Goal: Task Accomplishment & Management: Manage account settings

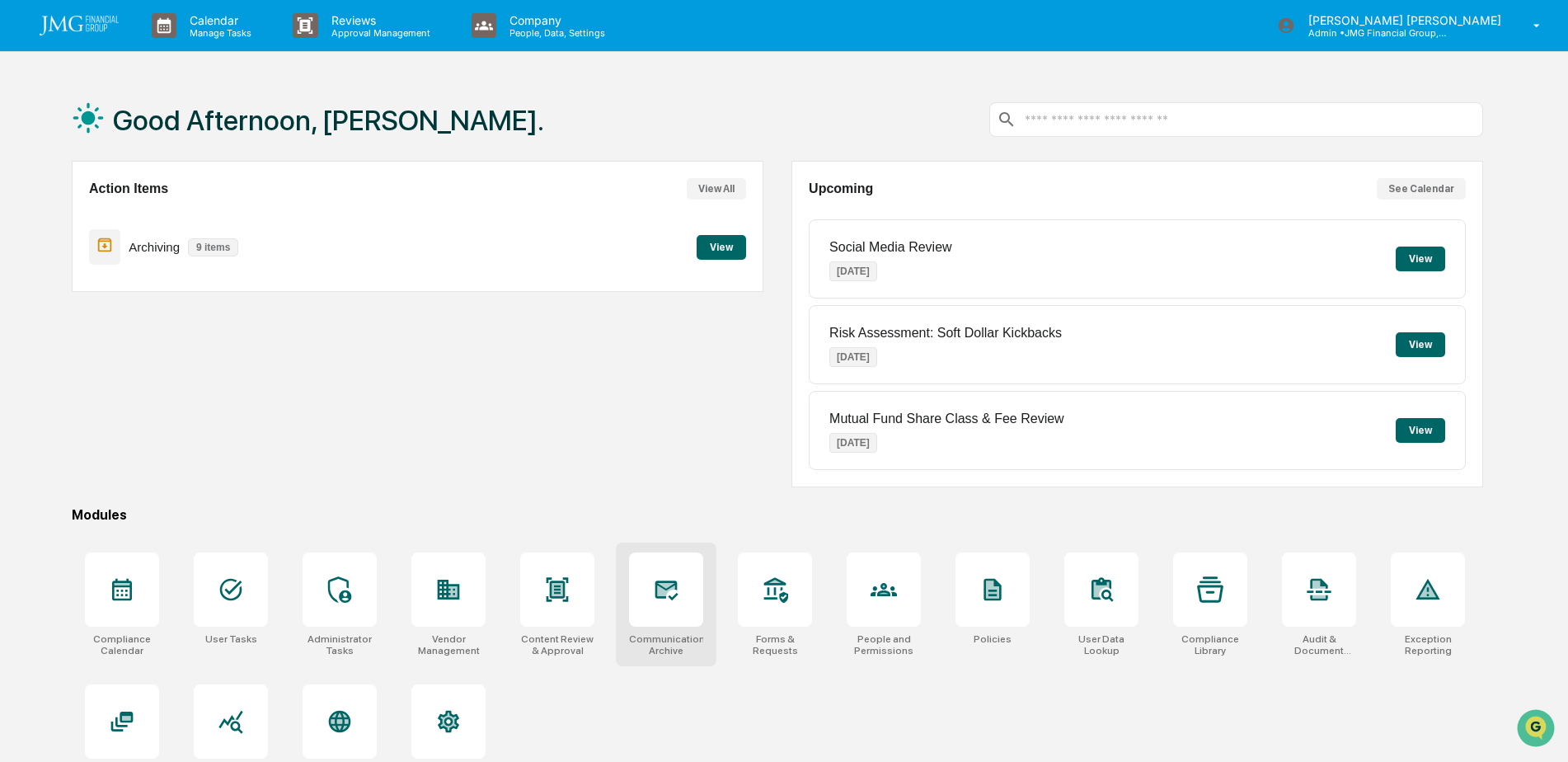
click at [660, 577] on icon at bounding box center [666, 590] width 26 height 26
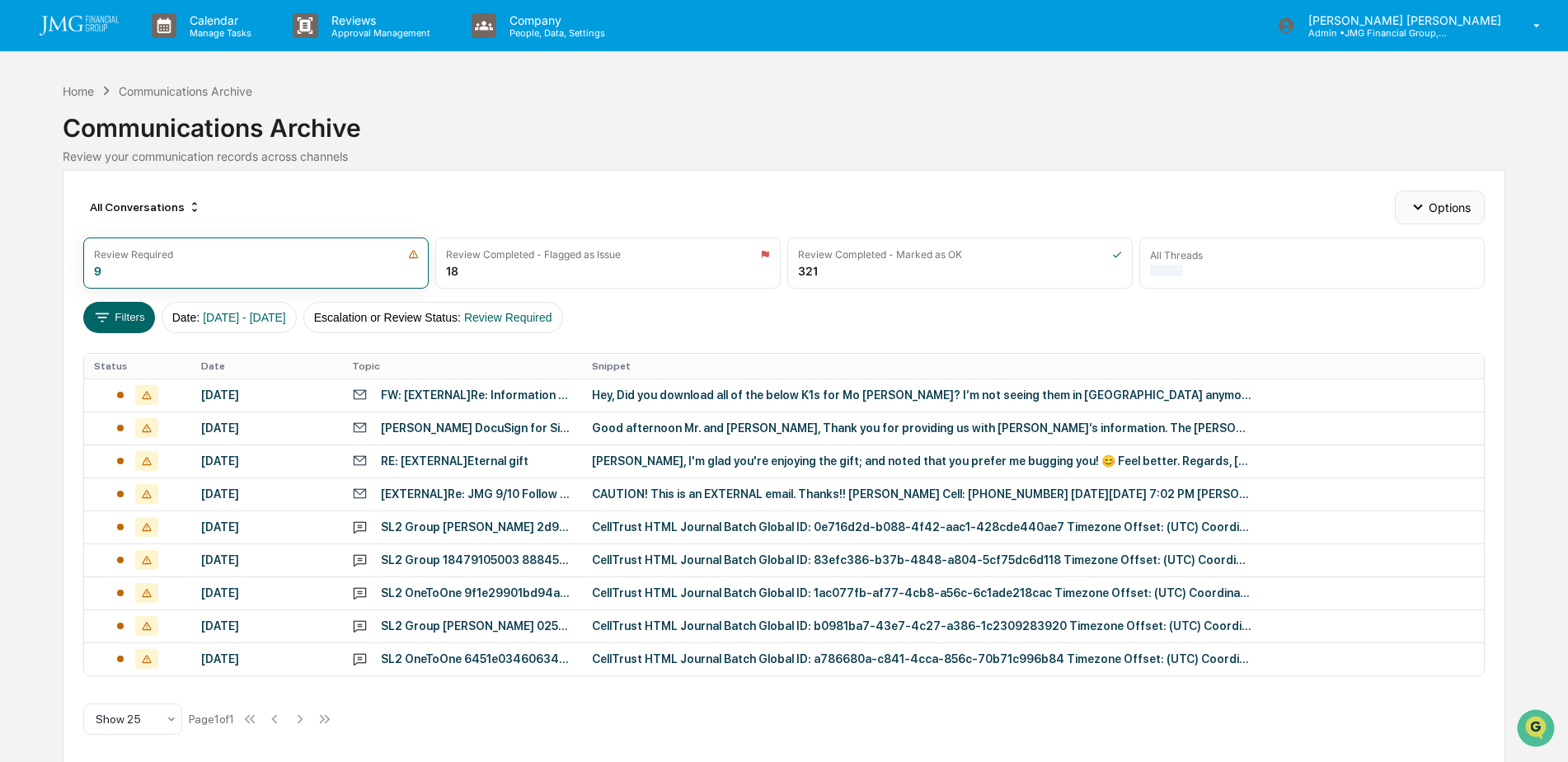
click at [1432, 208] on button "Options" at bounding box center [1440, 207] width 90 height 33
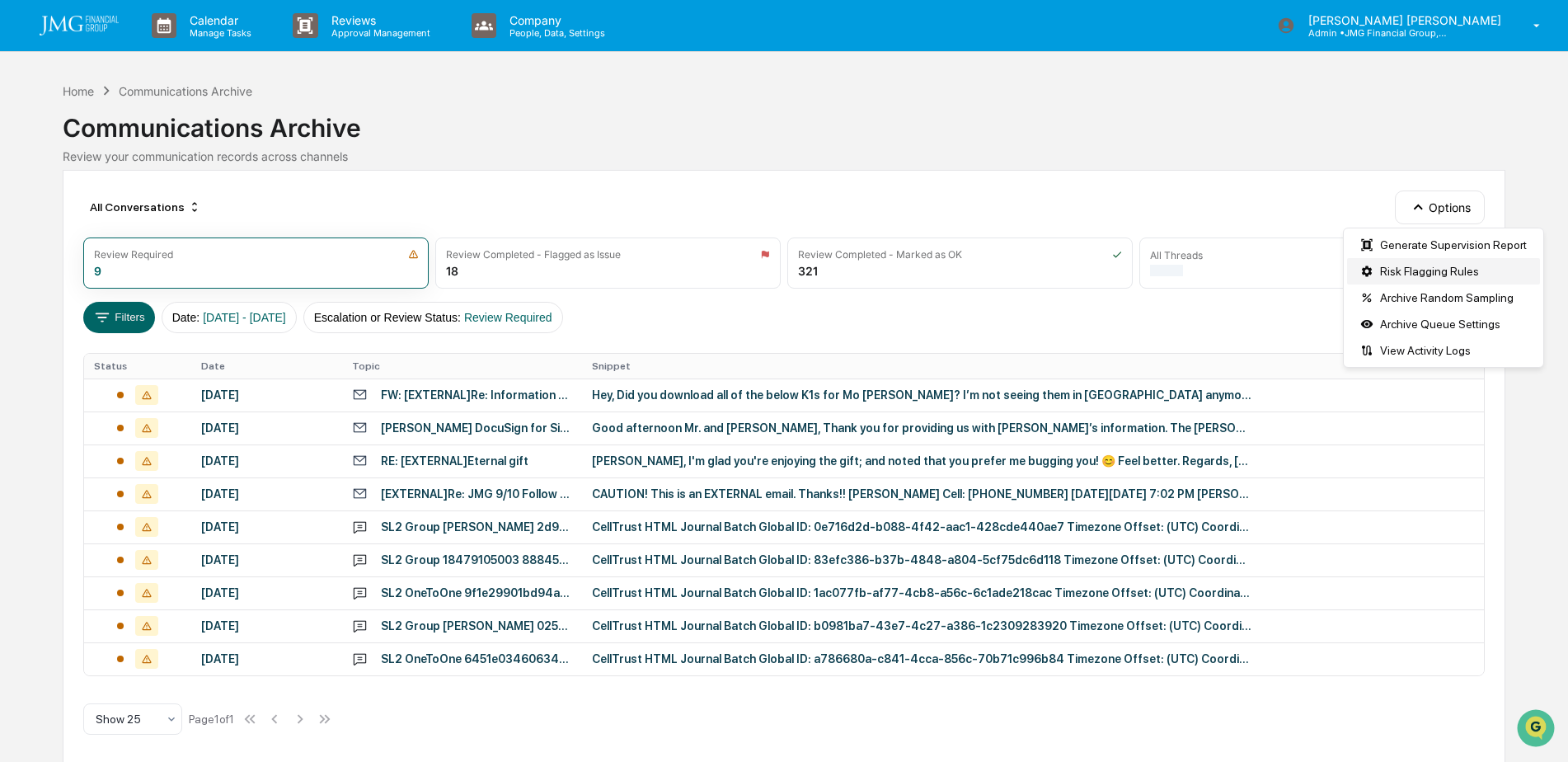
click at [1461, 270] on div "Risk Flagging Rules" at bounding box center [1443, 271] width 193 height 26
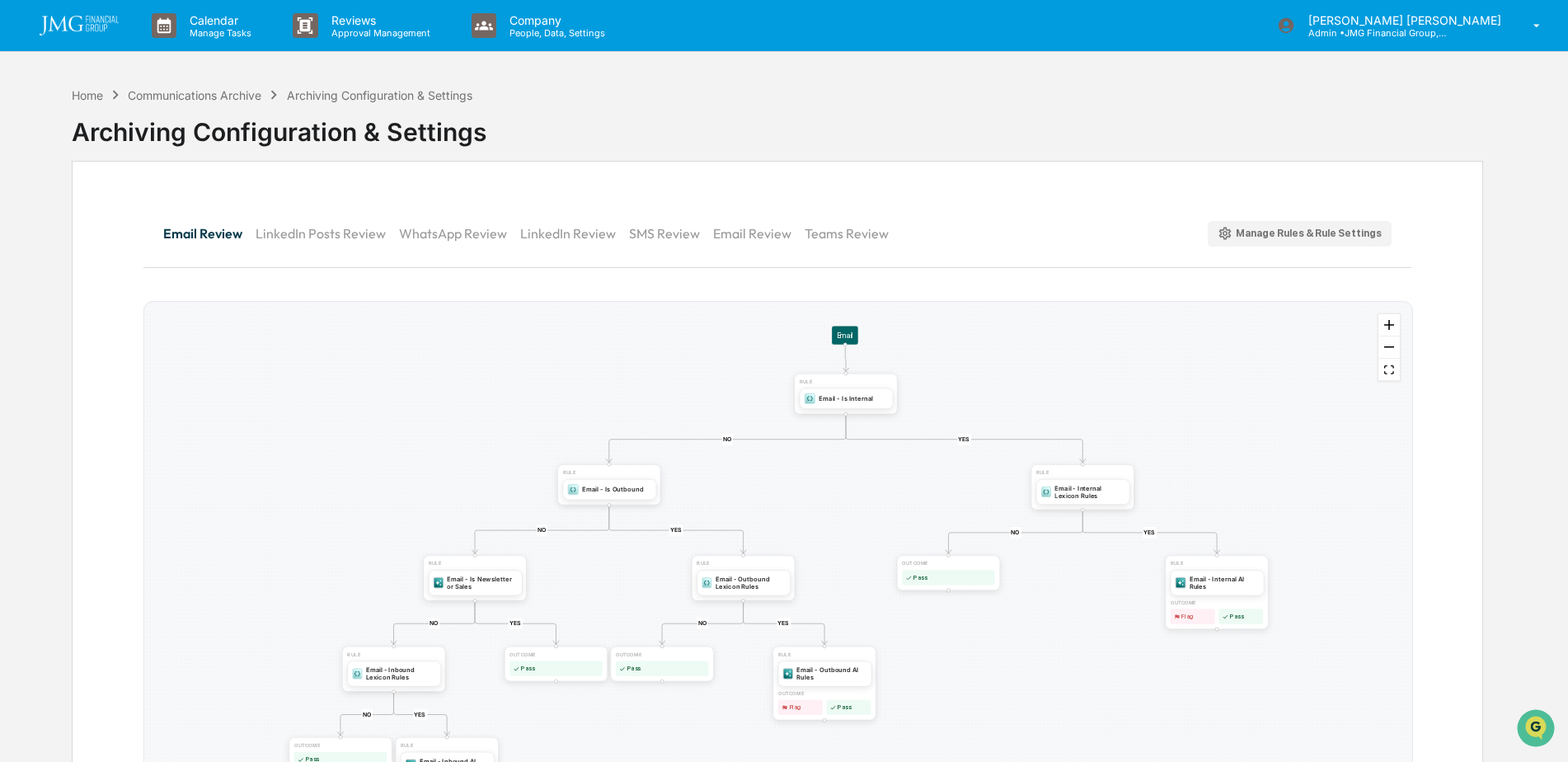
click at [1312, 235] on div "Manage Rules & Rule Settings" at bounding box center [1299, 234] width 164 height 16
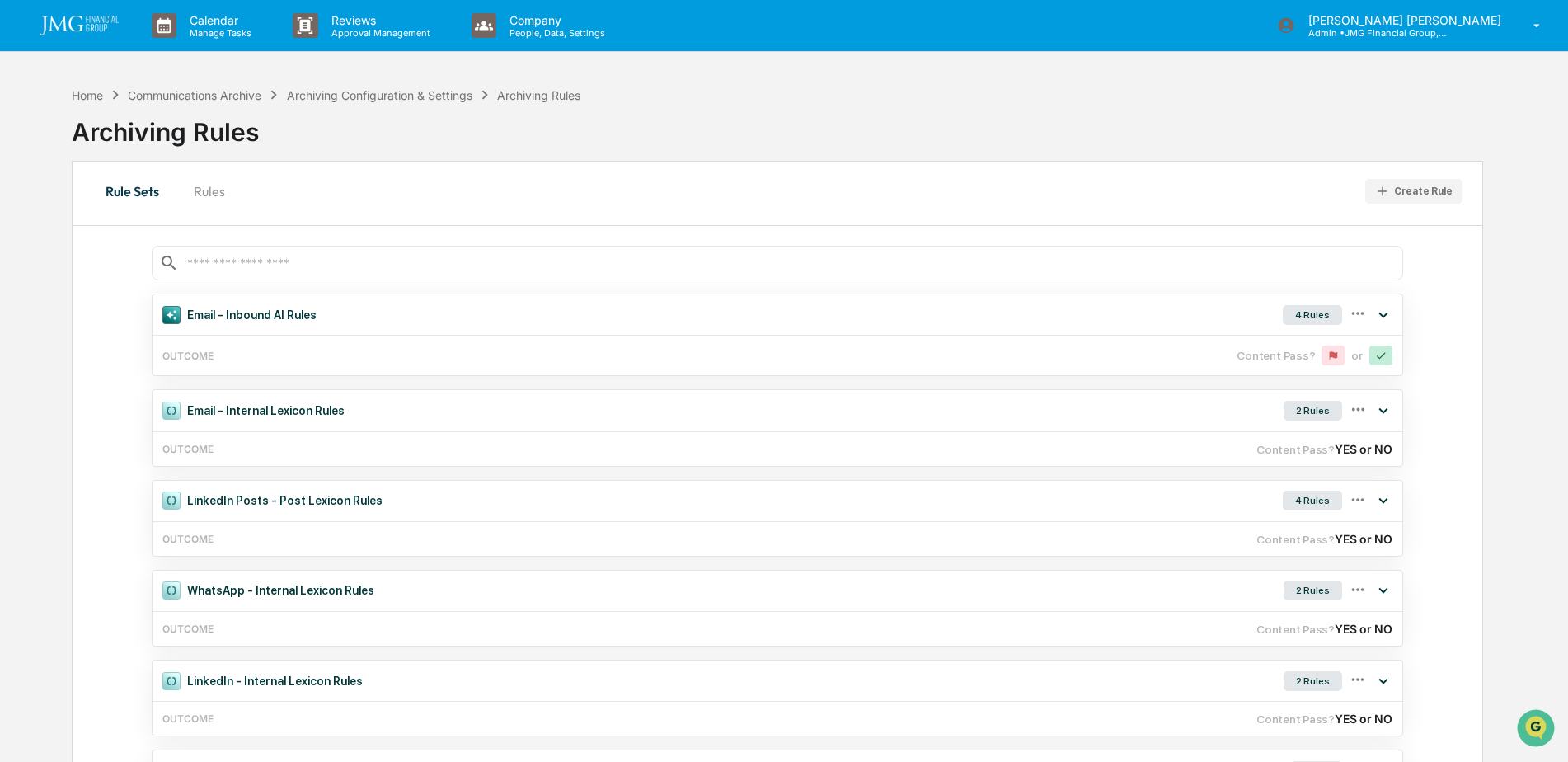
click at [214, 190] on button "Rules" at bounding box center [209, 191] width 74 height 40
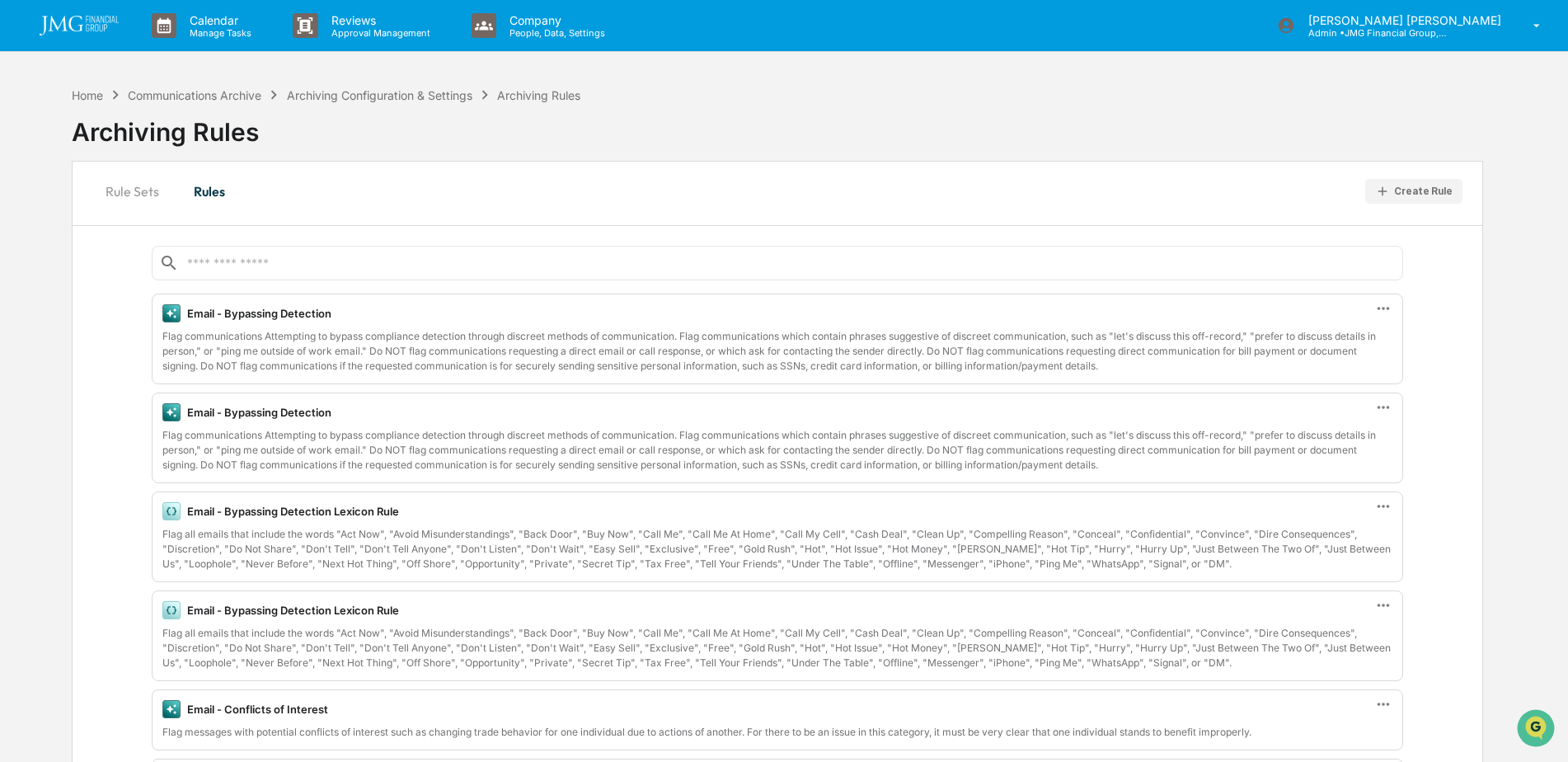
click at [998, 254] on div at bounding box center [777, 262] width 1251 height 34
click at [354, 272] on div at bounding box center [777, 262] width 1251 height 34
click at [247, 260] on input "text" at bounding box center [791, 264] width 1210 height 16
type input "*"
click at [648, 271] on div at bounding box center [777, 262] width 1251 height 34
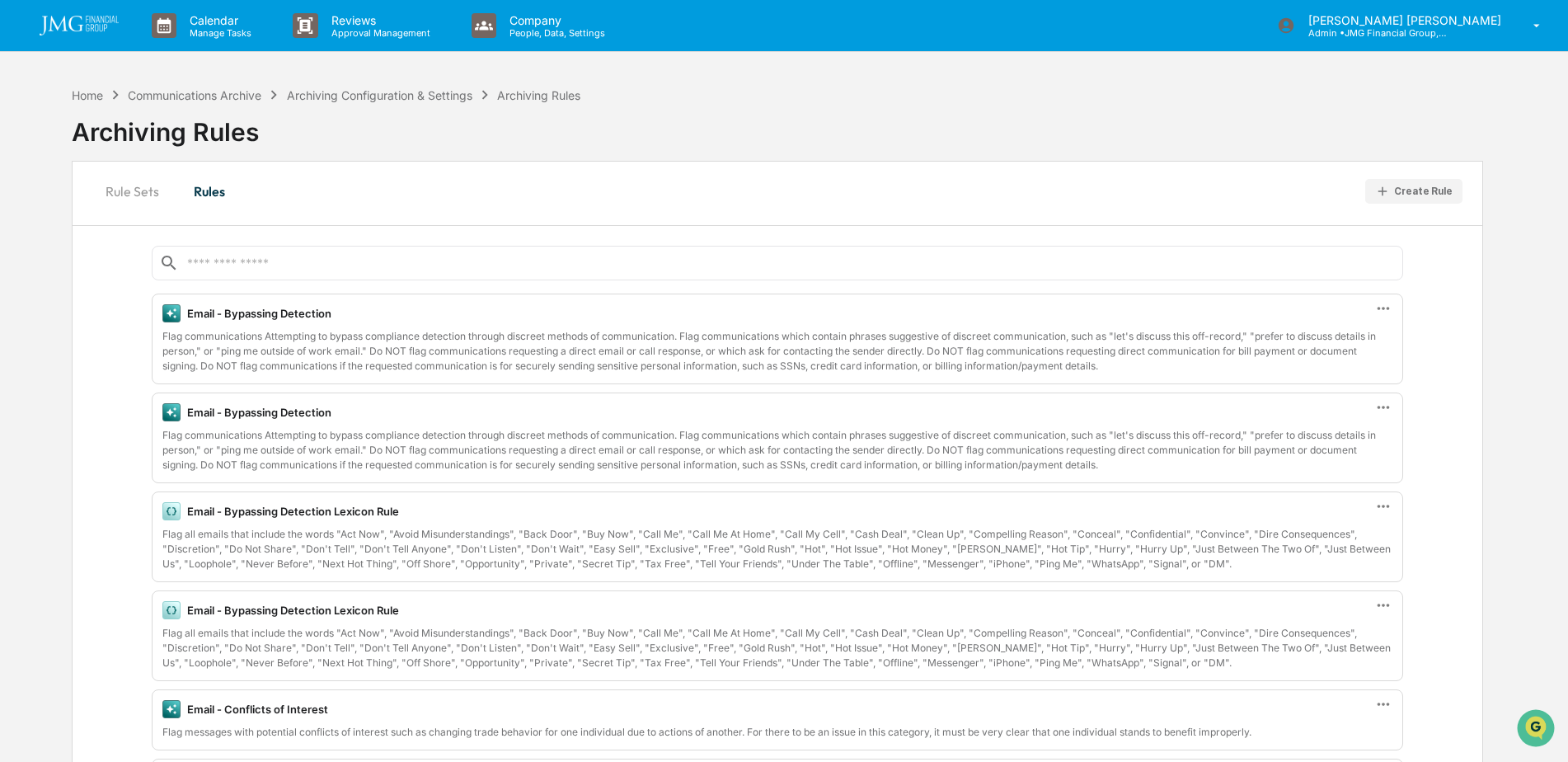
click at [669, 256] on input "text" at bounding box center [791, 264] width 1210 height 16
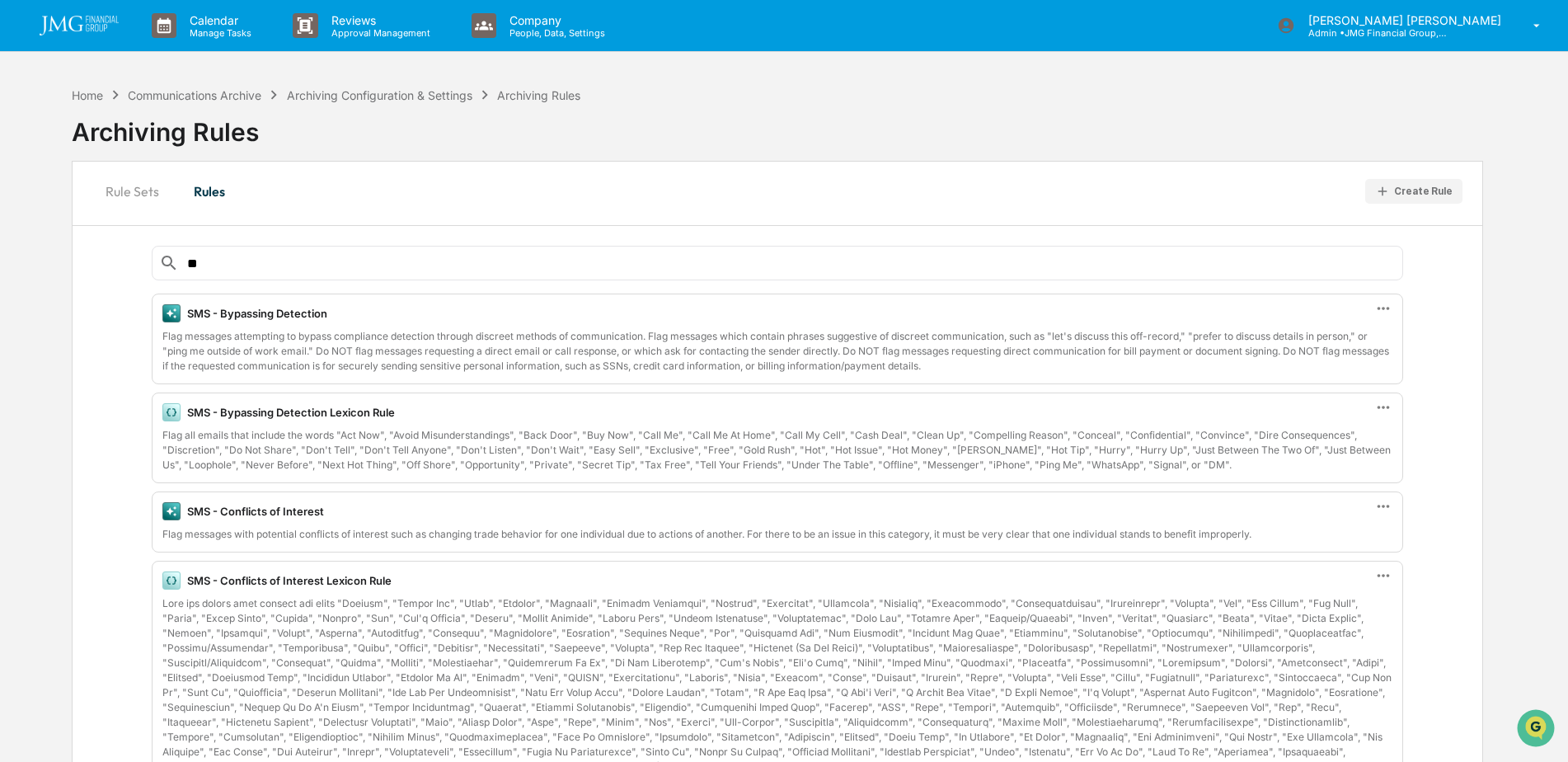
type input "*"
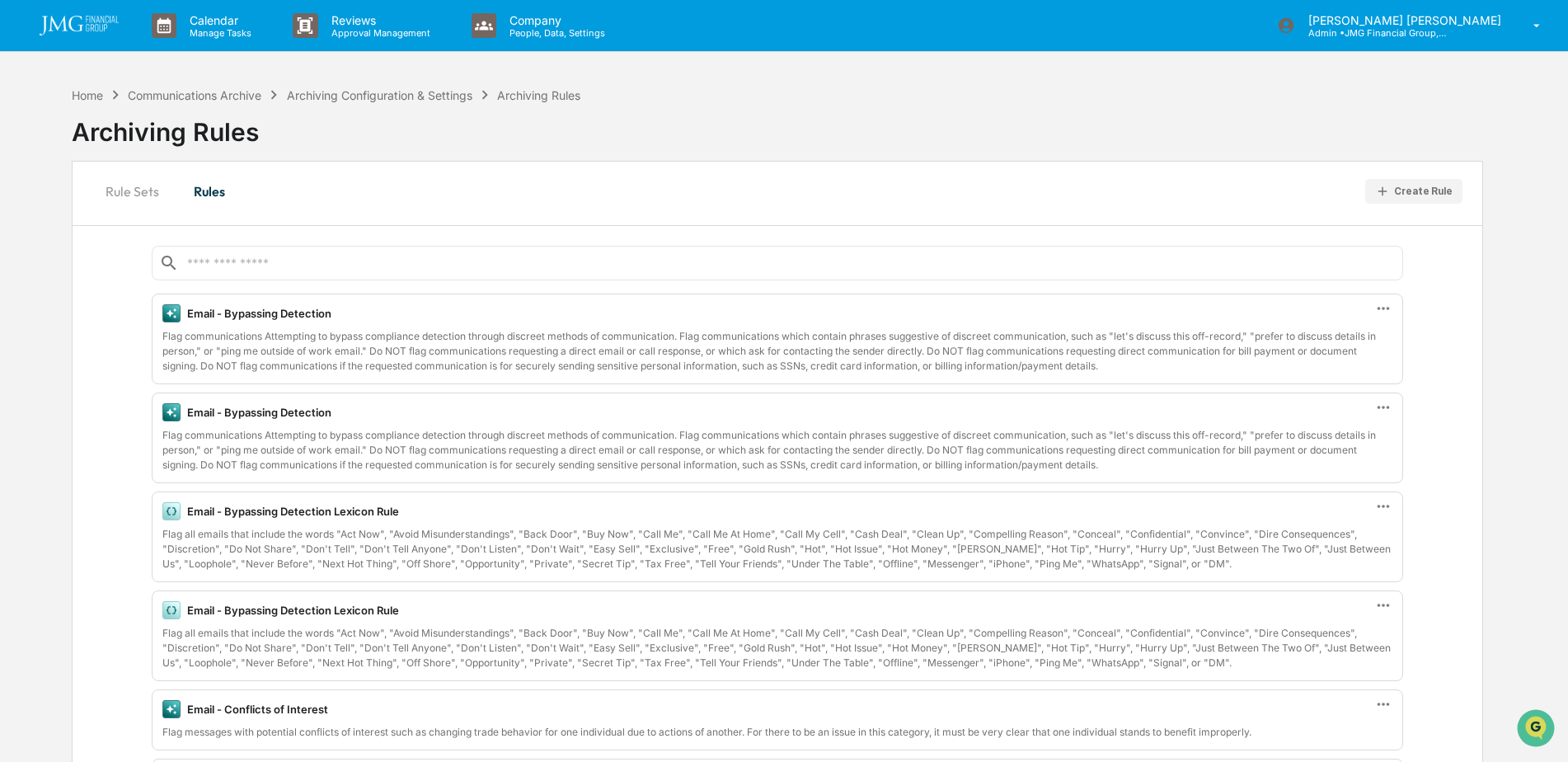
click at [143, 181] on button "Rule Sets" at bounding box center [132, 191] width 80 height 40
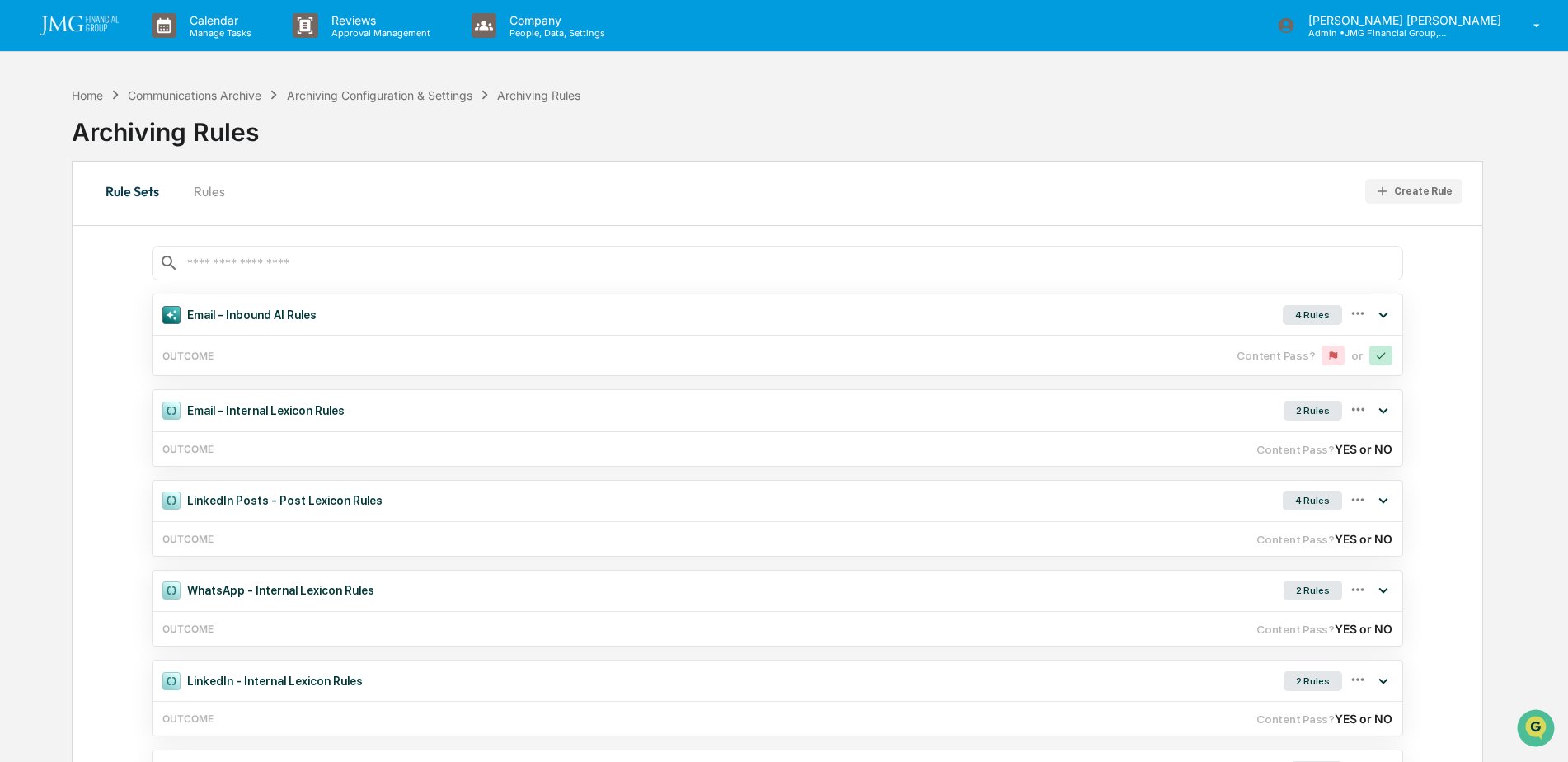
click at [201, 185] on button "Rules" at bounding box center [209, 191] width 74 height 40
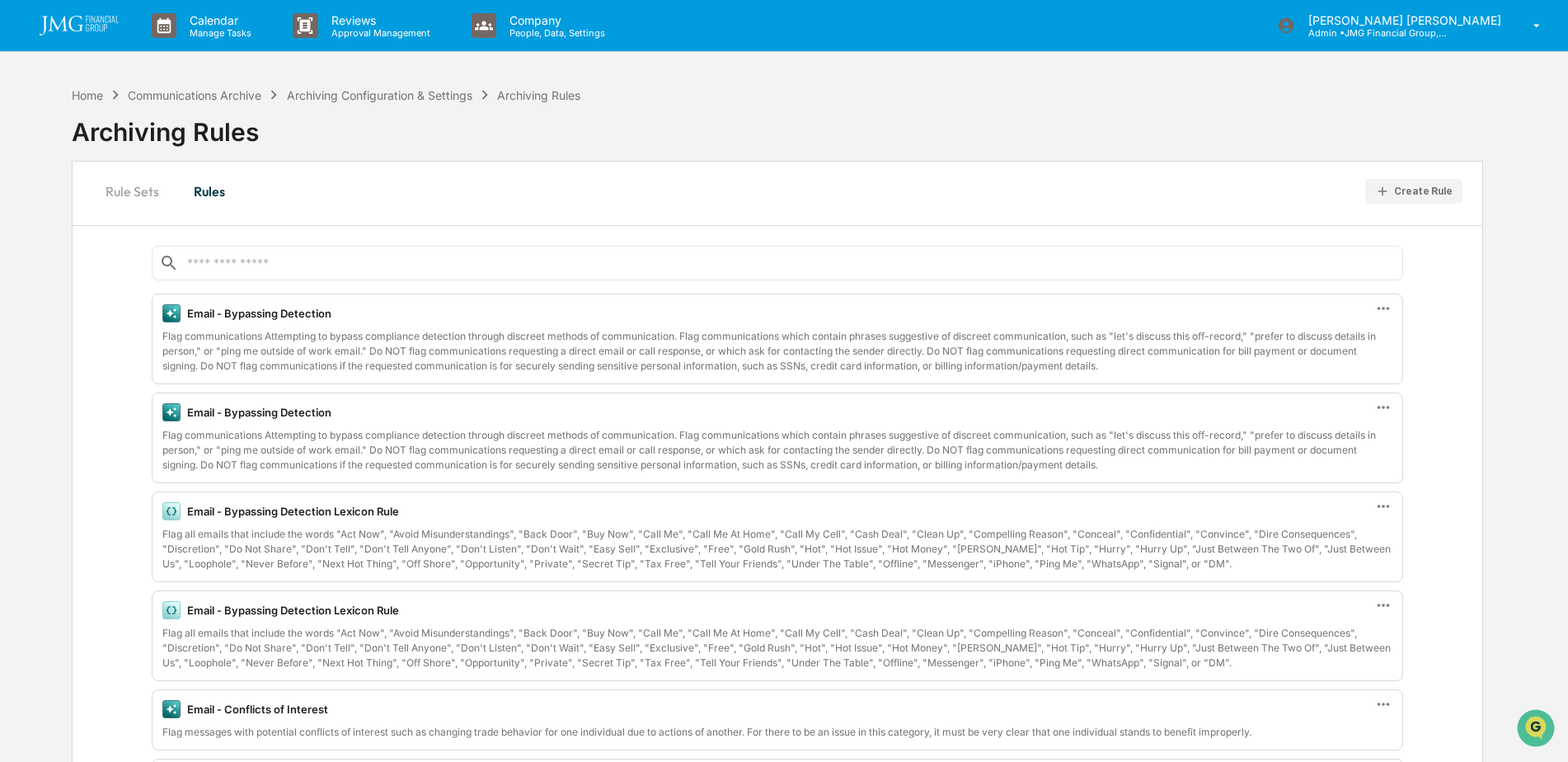
click at [80, 27] on img at bounding box center [79, 26] width 79 height 19
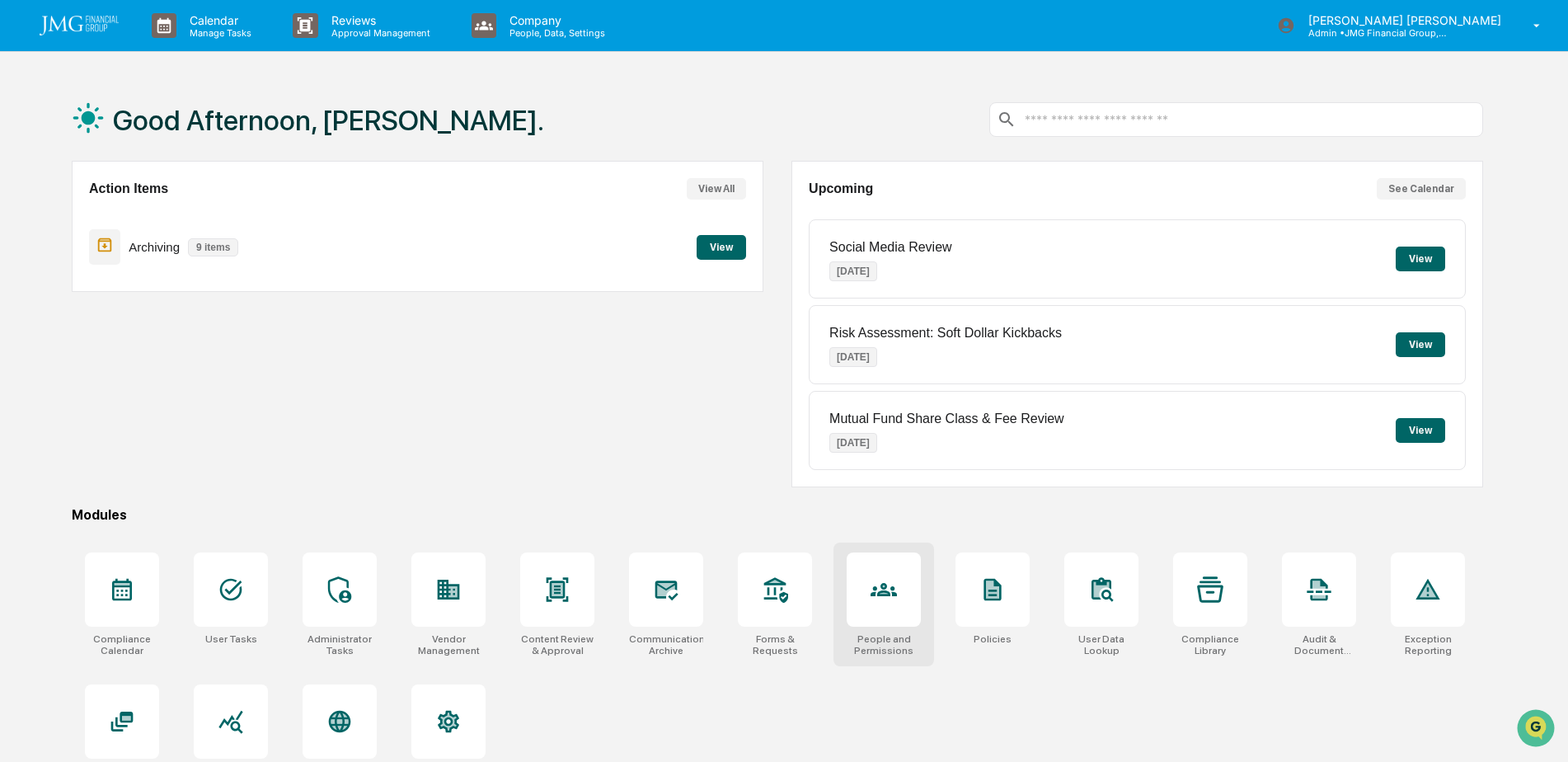
click at [879, 598] on icon at bounding box center [884, 590] width 26 height 26
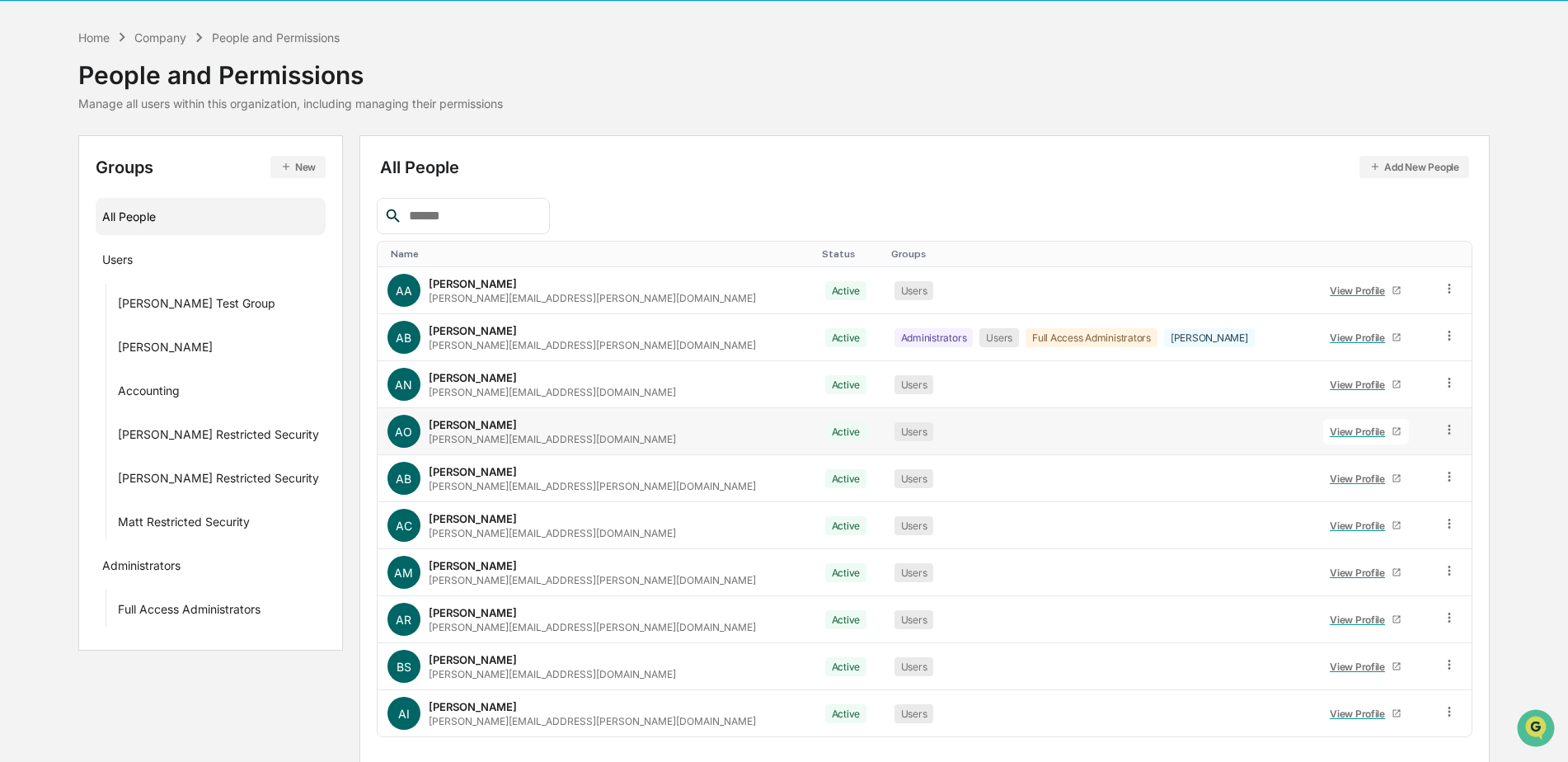
scroll to position [99, 0]
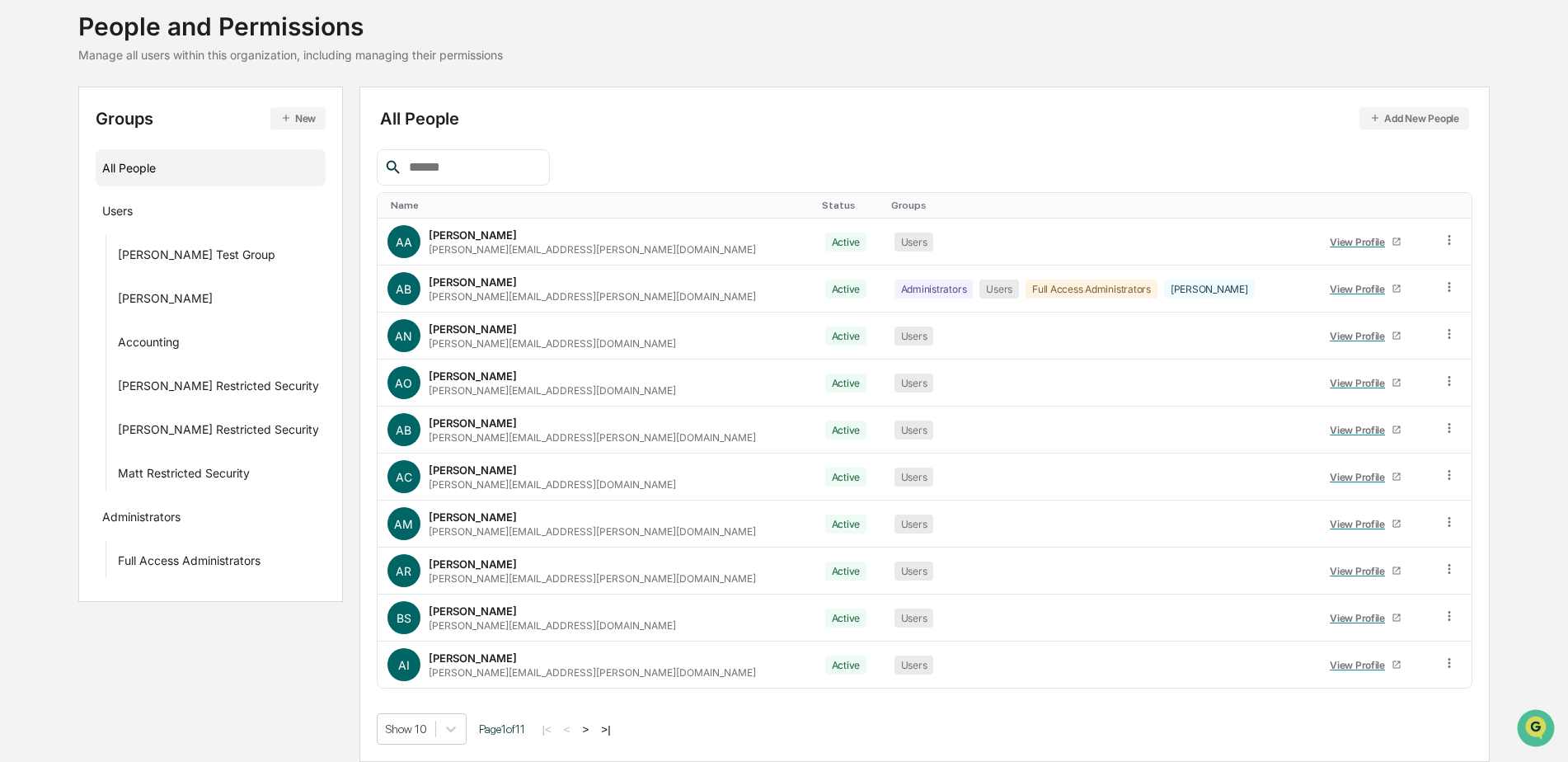
drag, startPoint x: 604, startPoint y: 728, endPoint x: 613, endPoint y: 722, distance: 10.8
click at [604, 728] on button ">|" at bounding box center [606, 729] width 19 height 14
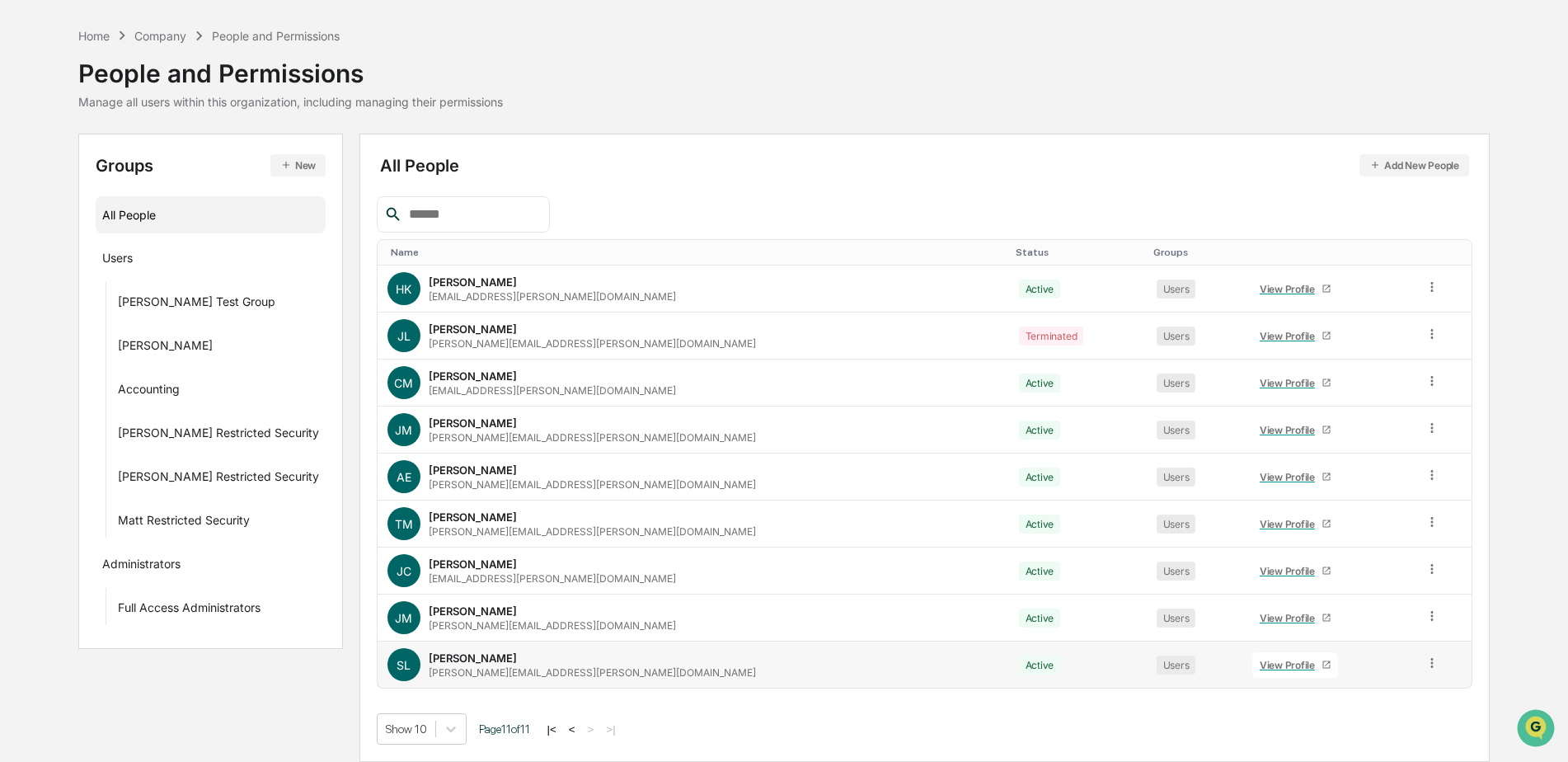
click at [1259, 662] on div "View Profile" at bounding box center [1290, 665] width 62 height 12
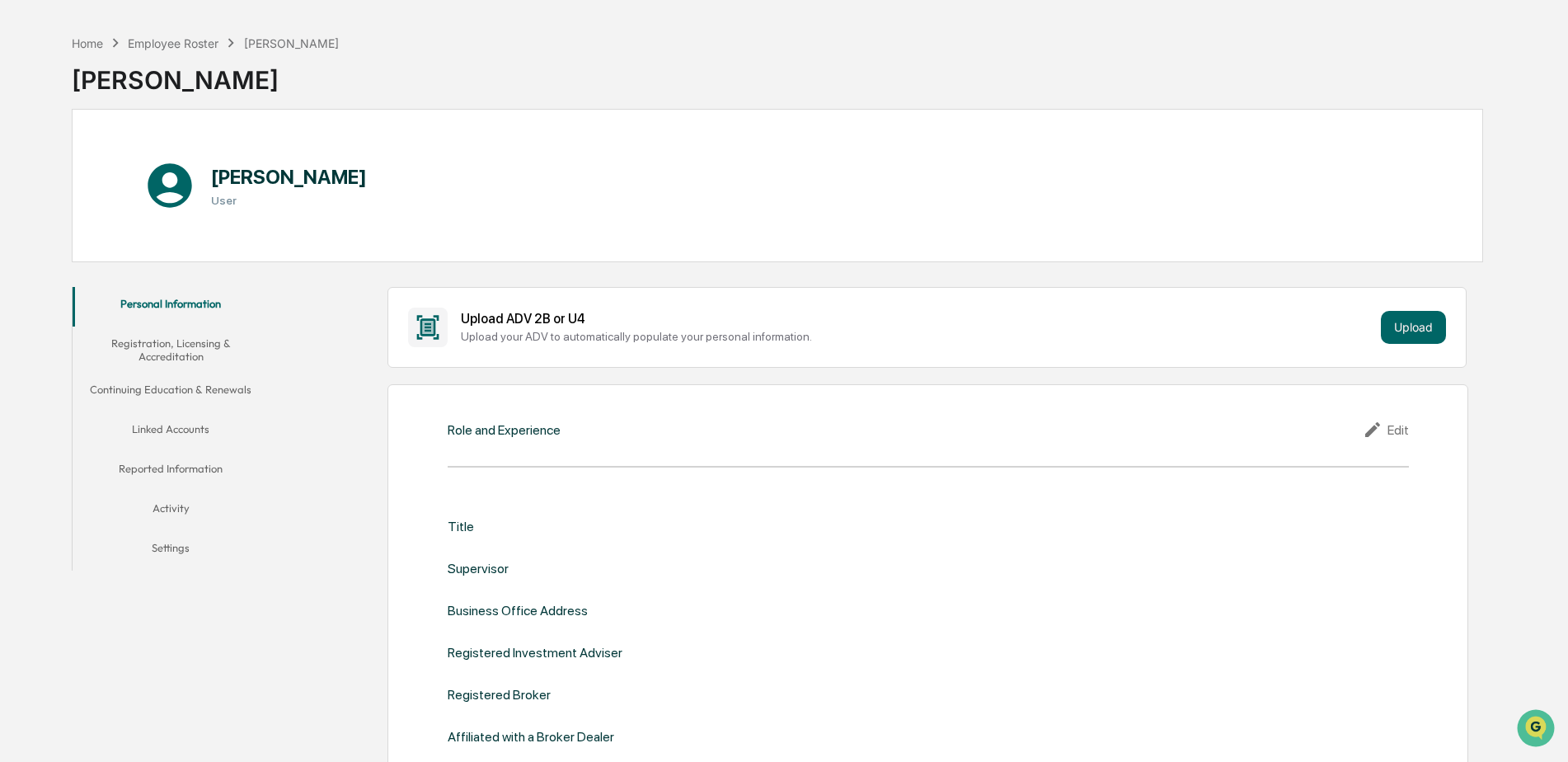
click at [191, 435] on button "Linked Accounts" at bounding box center [171, 432] width 197 height 40
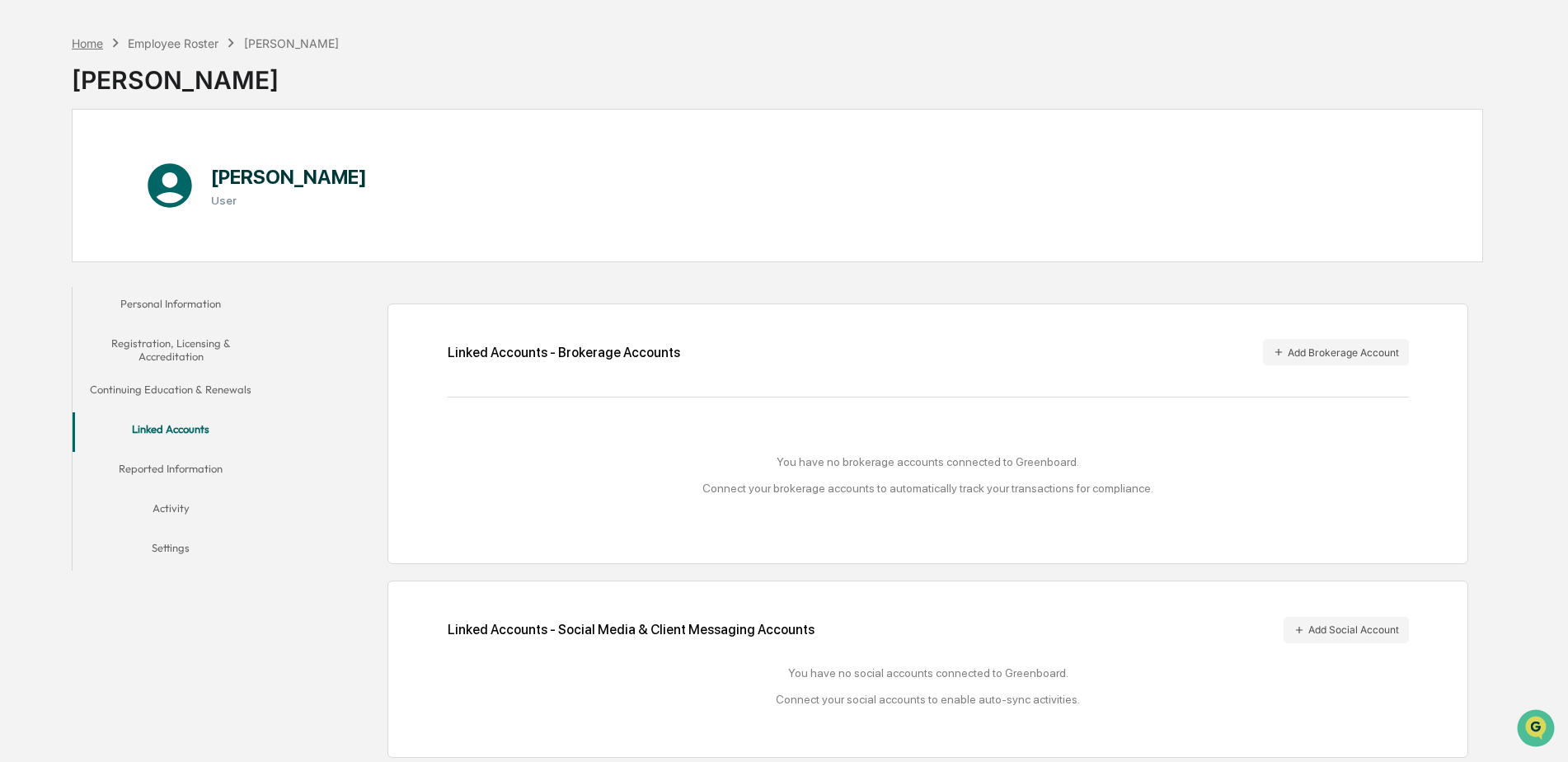
click at [91, 42] on div "Home" at bounding box center [88, 43] width 32 height 14
